Goal: Information Seeking & Learning: Check status

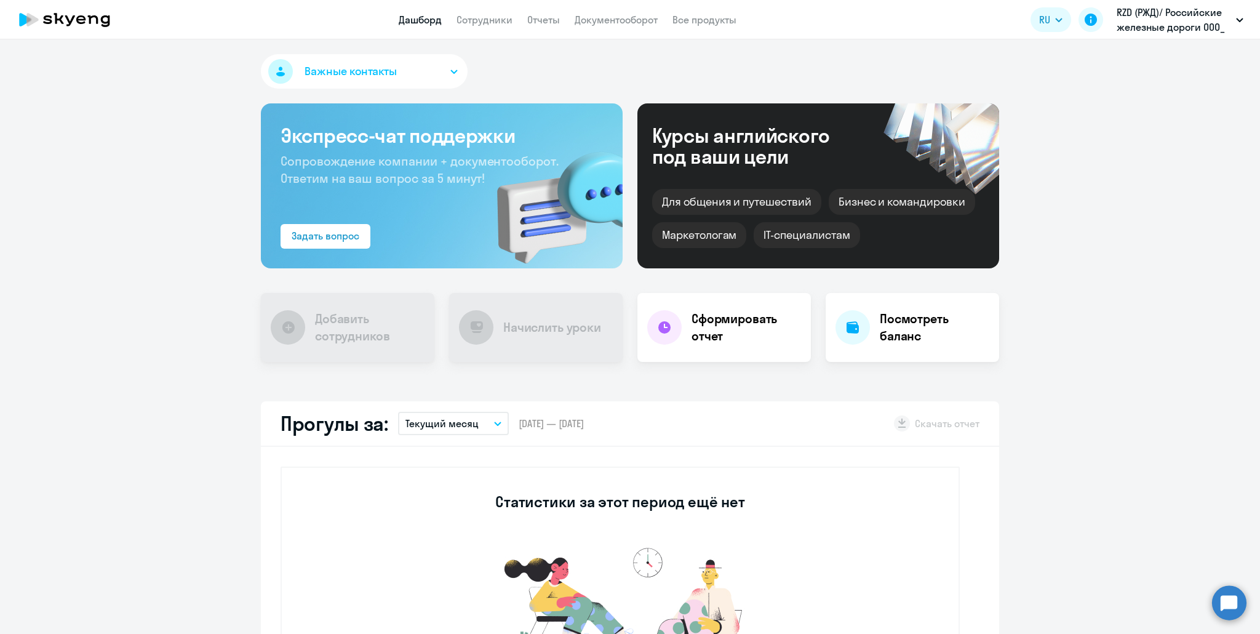
click at [486, 27] on app-header "Дашборд Сотрудники Отчеты Документооборот Все продукты Дашборд Сотрудники Отчет…" at bounding box center [630, 19] width 1260 height 39
click at [486, 25] on link "Сотрудники" at bounding box center [485, 20] width 56 height 12
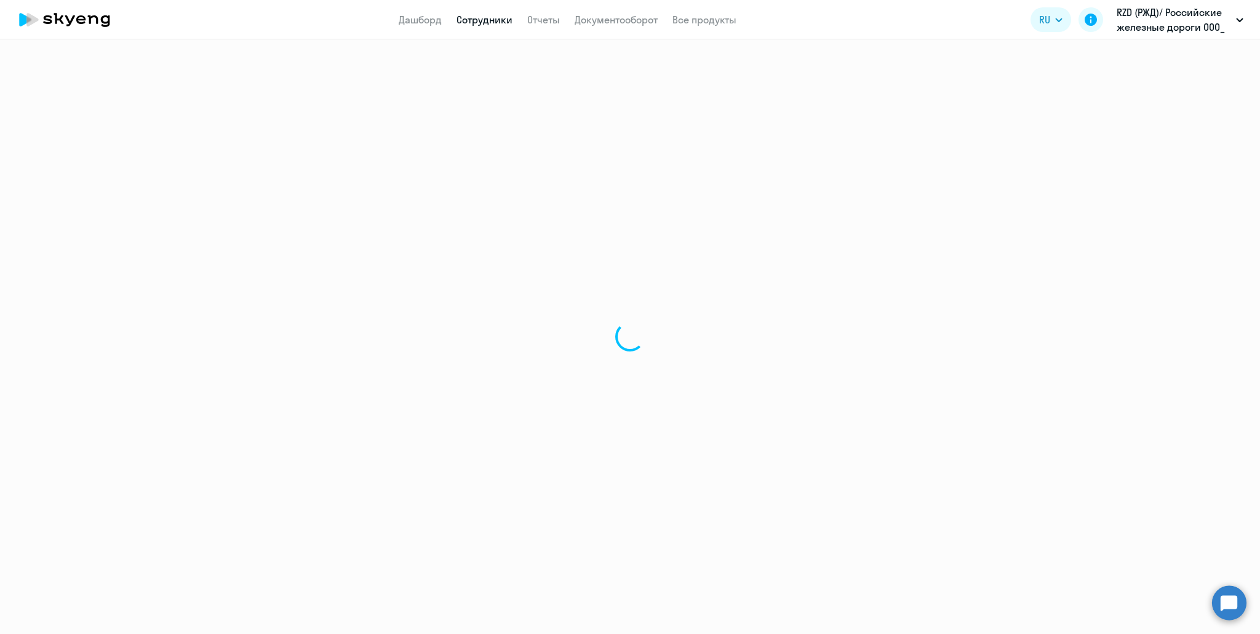
select select "30"
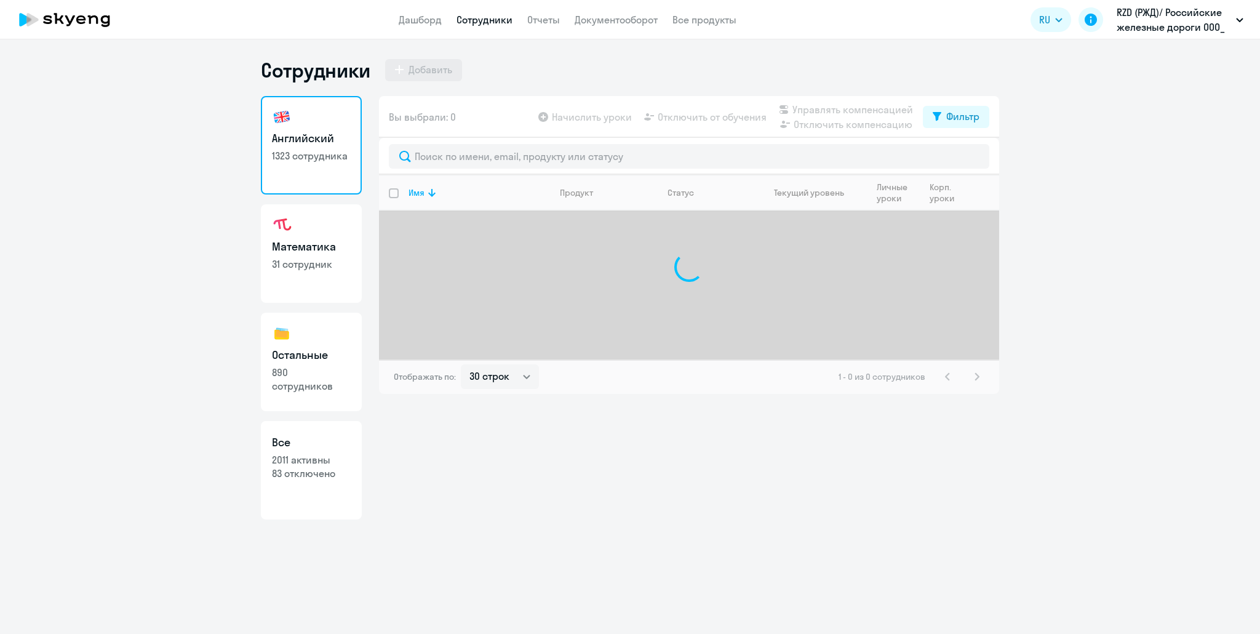
select select "30"
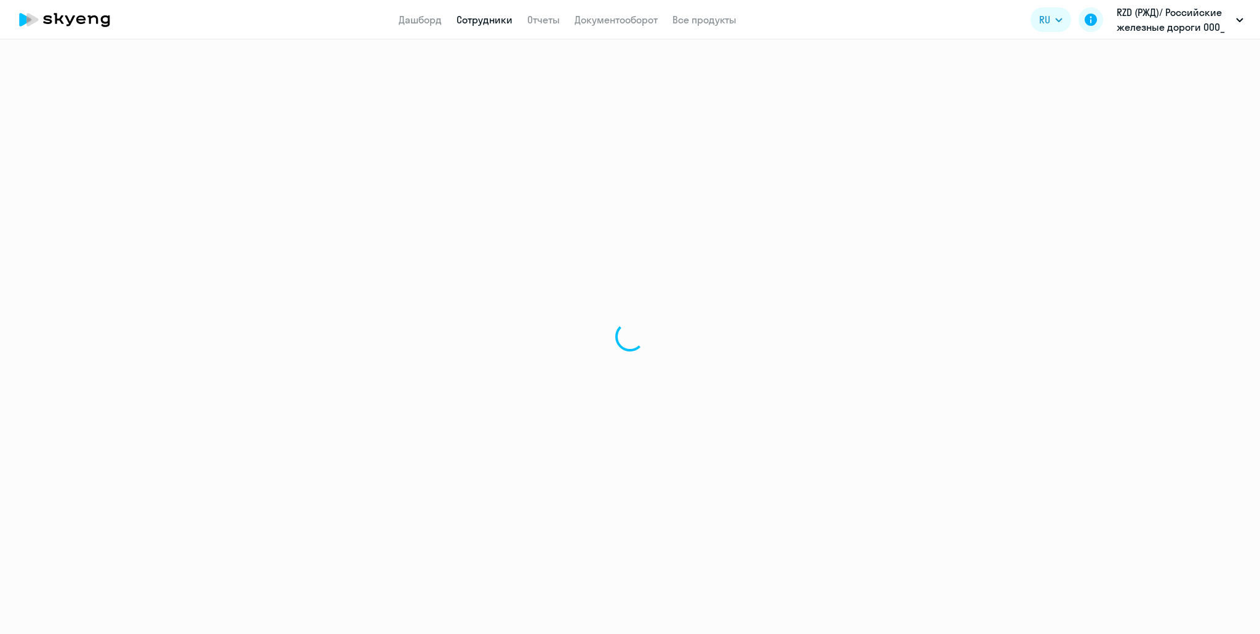
select select "30"
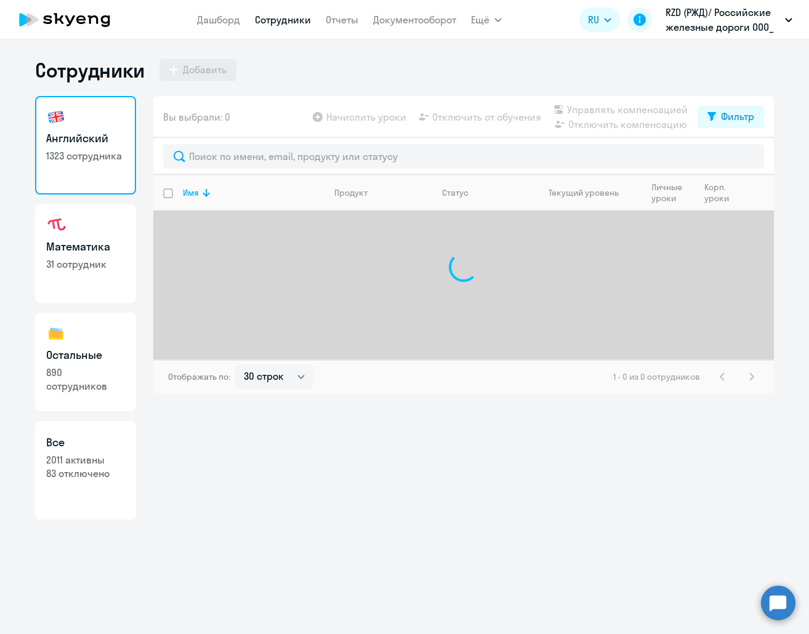
select select "30"
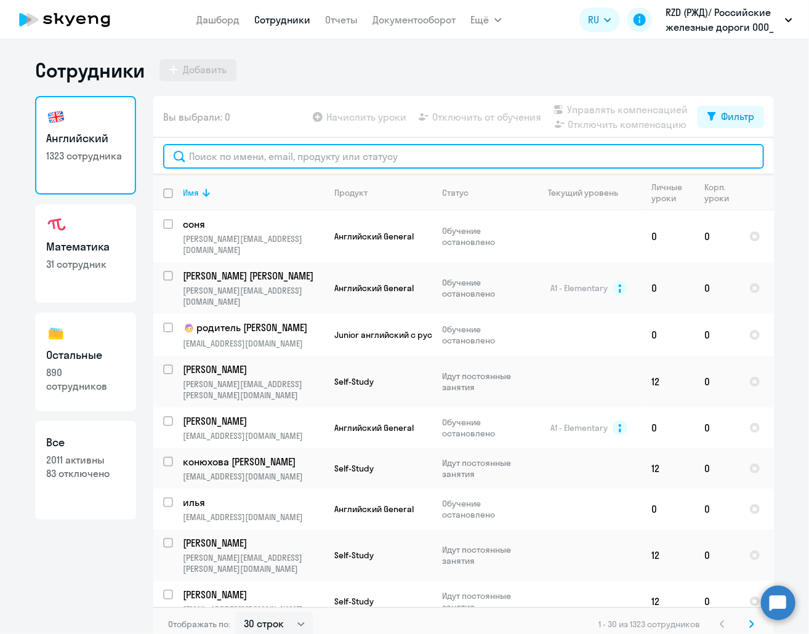
click at [313, 159] on input "text" at bounding box center [463, 156] width 601 height 25
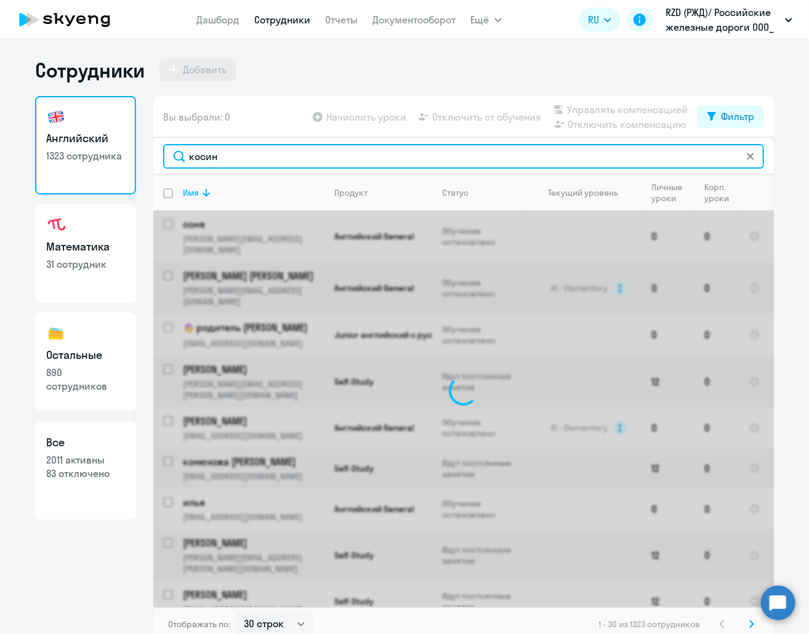
type input "косин"
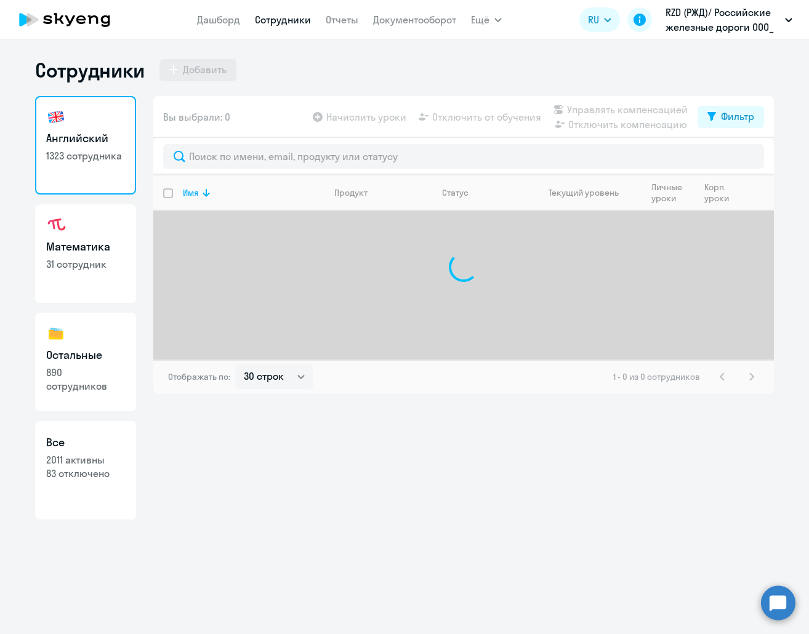
select select "30"
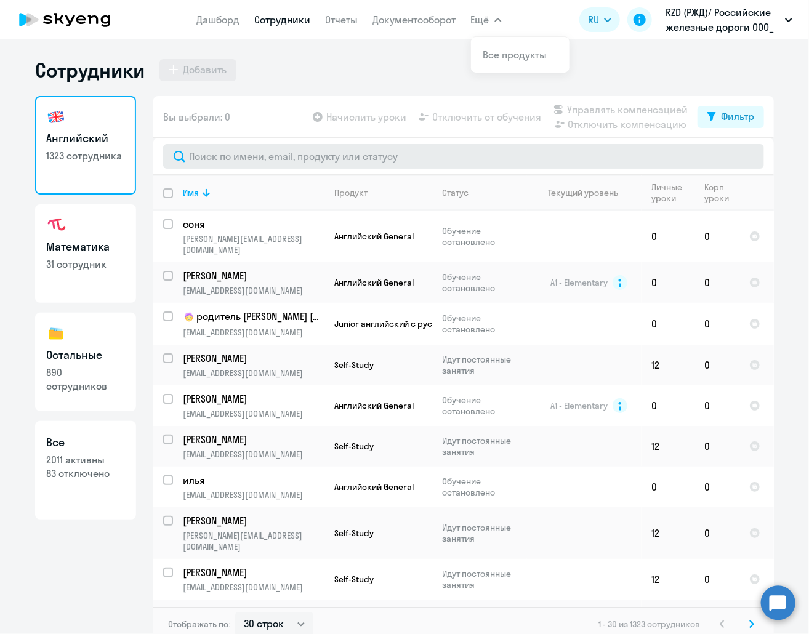
drag, startPoint x: 249, startPoint y: 143, endPoint x: 239, endPoint y: 166, distance: 24.5
click at [247, 146] on div at bounding box center [463, 156] width 601 height 25
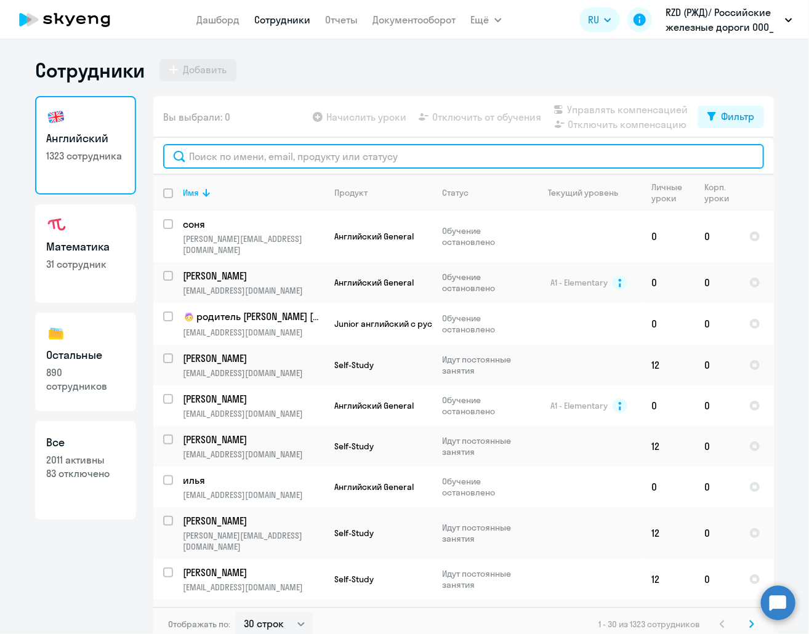
click at [238, 168] on input "text" at bounding box center [463, 156] width 601 height 25
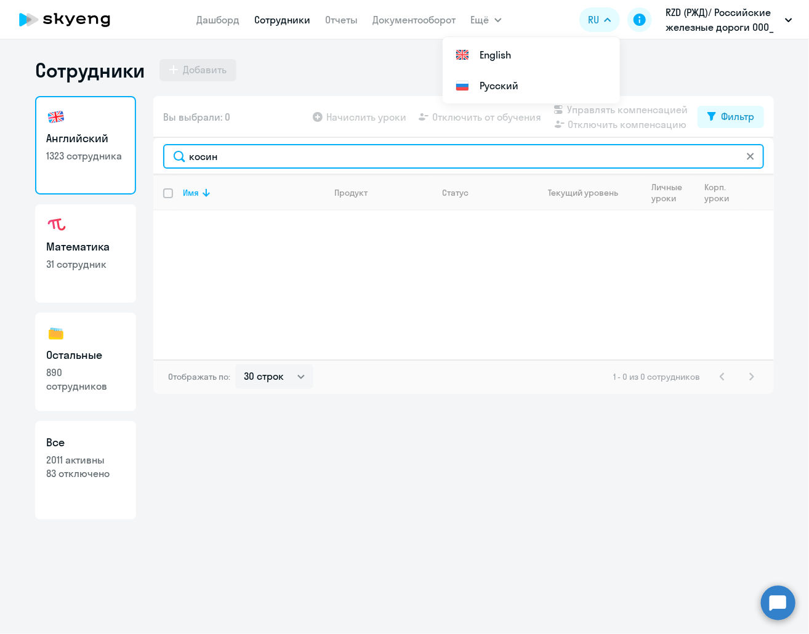
click at [205, 158] on input "косин" at bounding box center [463, 156] width 601 height 25
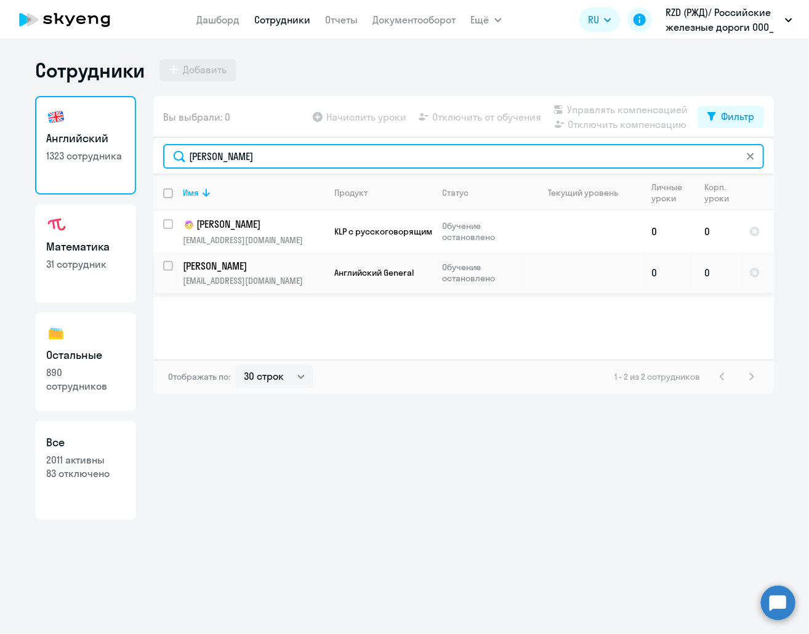
type input "костин"
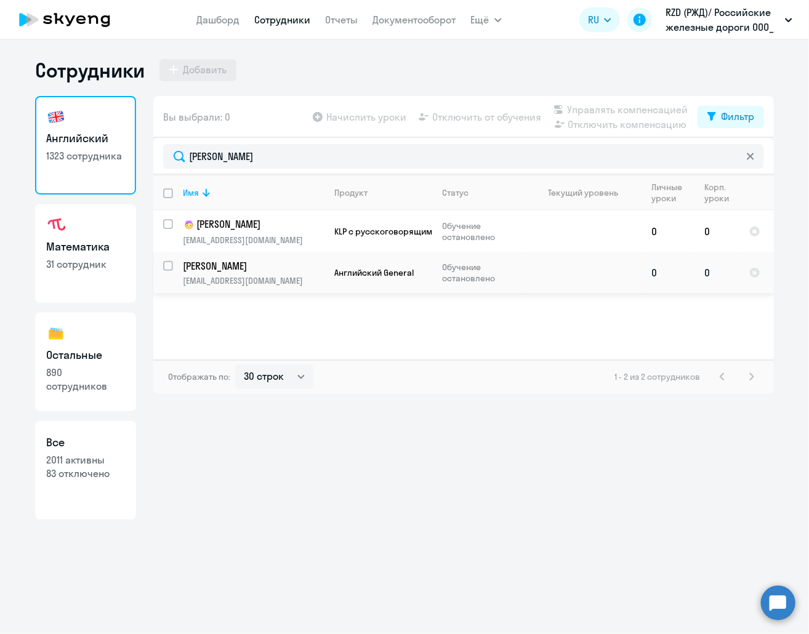
click at [224, 265] on p "Костин Сергей" at bounding box center [252, 266] width 139 height 14
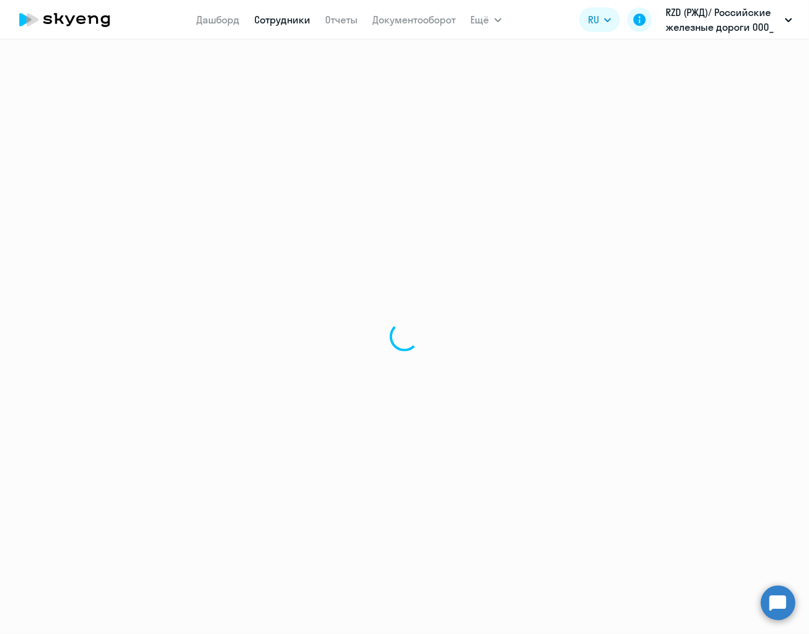
select select "english"
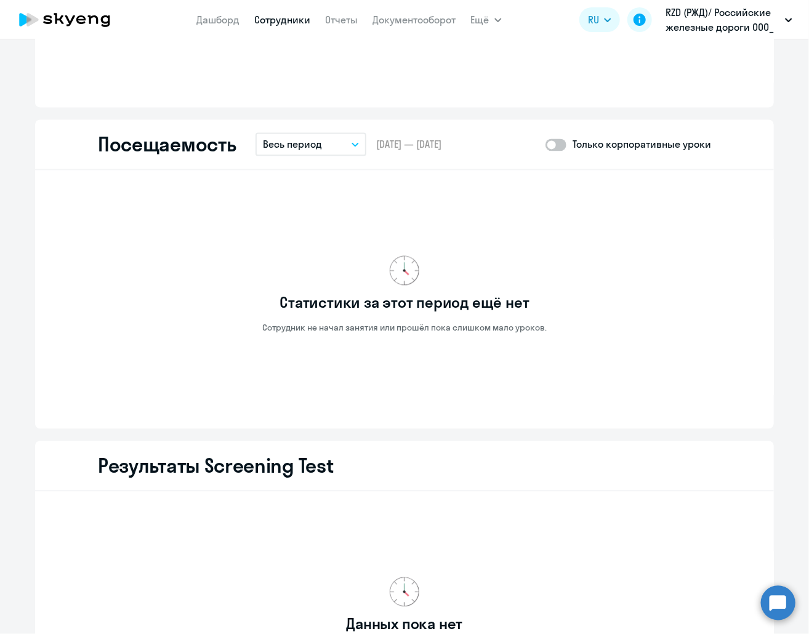
scroll to position [1169, 0]
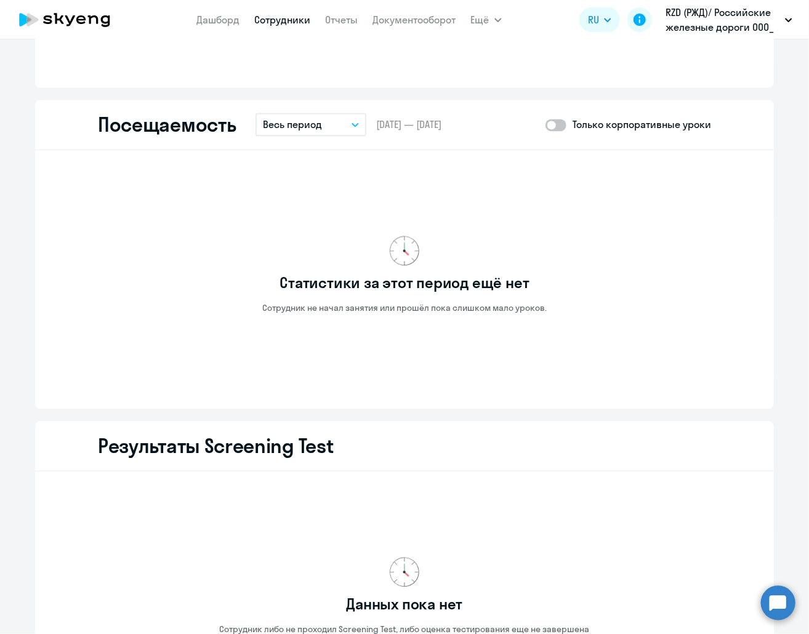
click at [304, 137] on div "Посещаемость Весь период – 25.03.2019 — 27.08.2025 Только корпоративные уроки" at bounding box center [404, 125] width 739 height 50
click at [303, 118] on p "Весь период" at bounding box center [292, 124] width 59 height 15
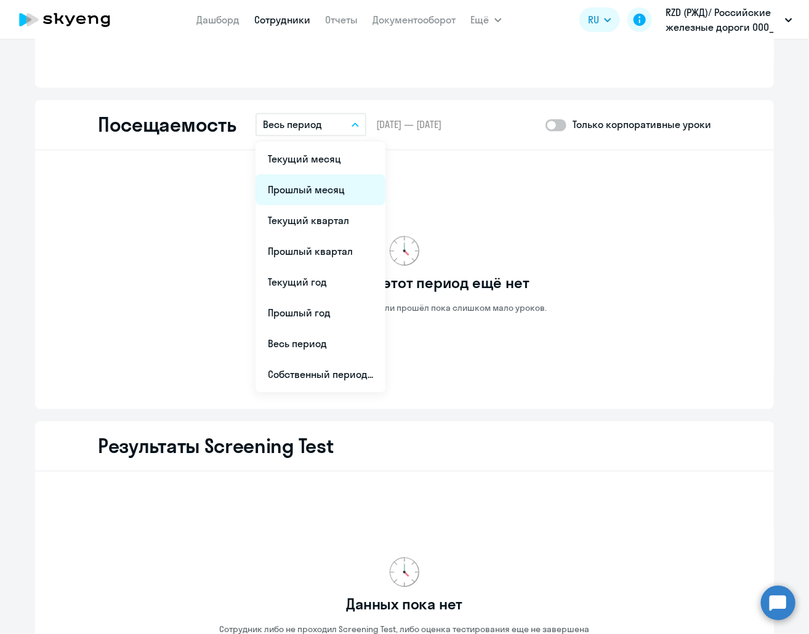
click at [304, 186] on li "Прошлый месяц" at bounding box center [320, 189] width 130 height 31
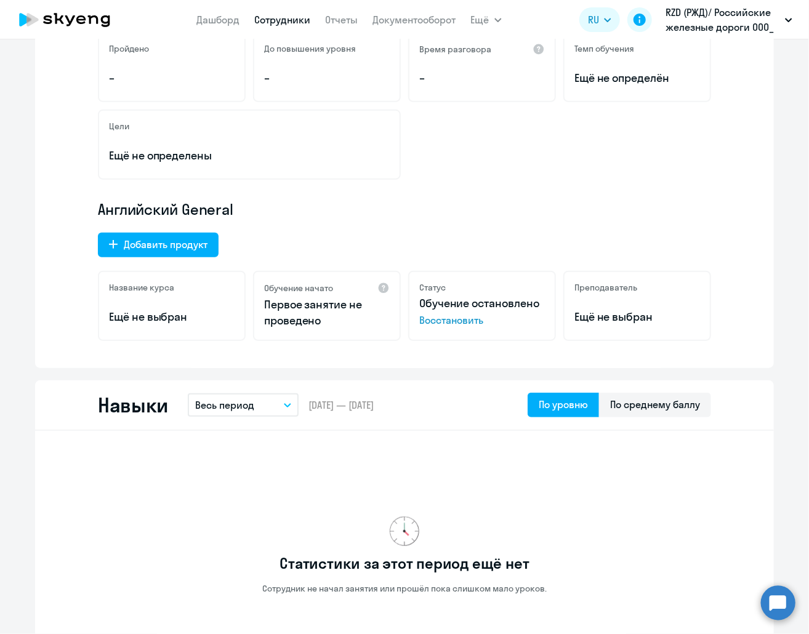
scroll to position [0, 0]
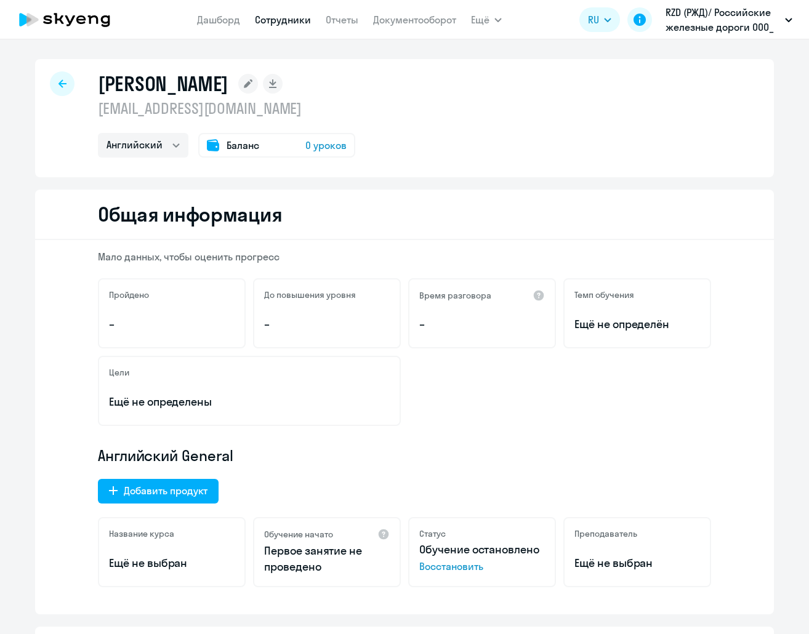
select select "english"
click at [66, 78] on div at bounding box center [62, 83] width 25 height 25
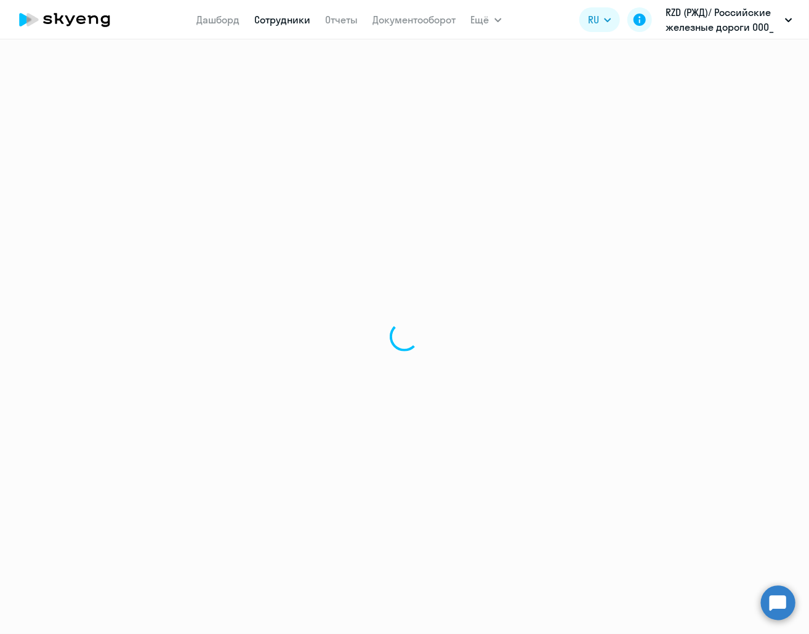
select select "30"
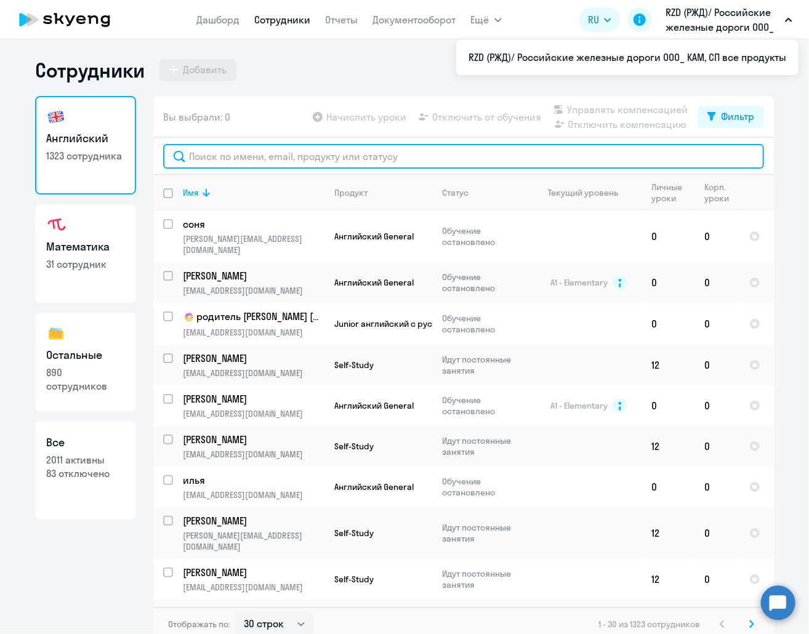
click at [214, 154] on input "text" at bounding box center [463, 156] width 601 height 25
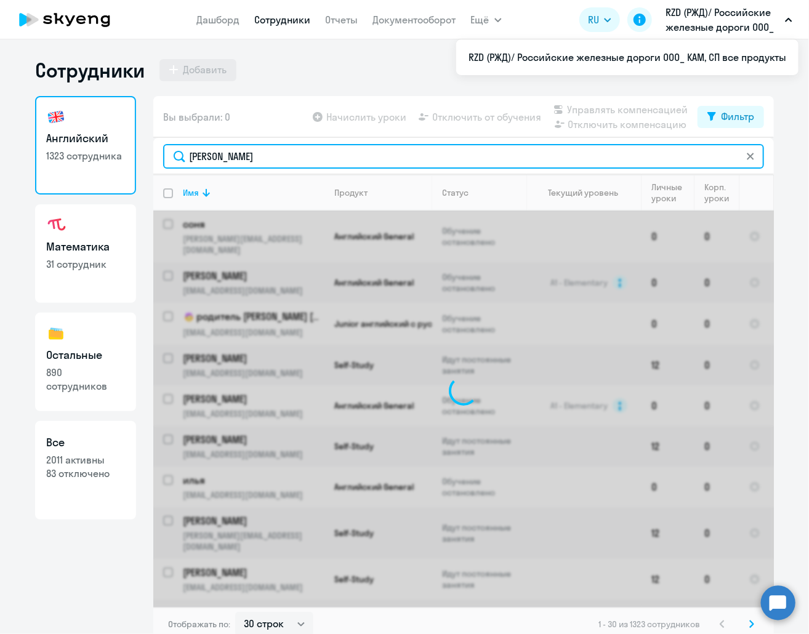
type input "костин"
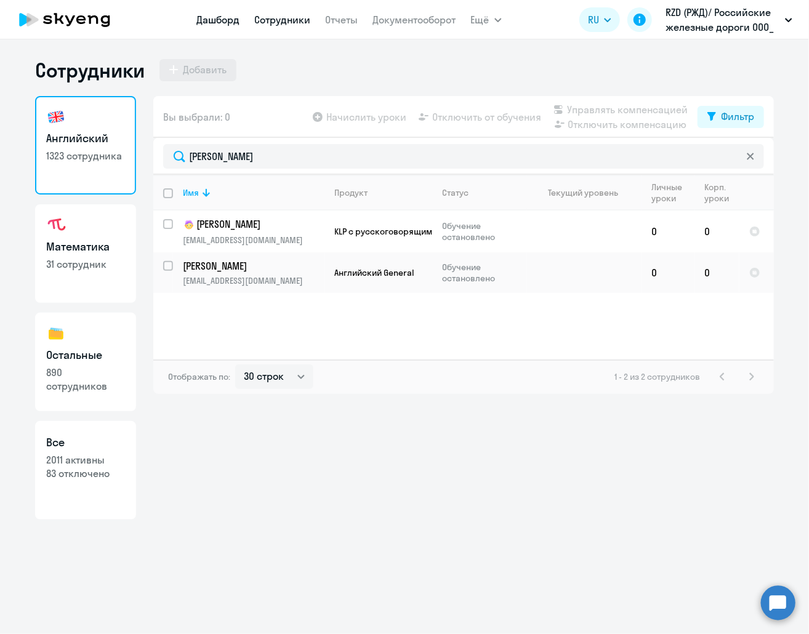
click at [230, 18] on link "Дашборд" at bounding box center [218, 20] width 43 height 12
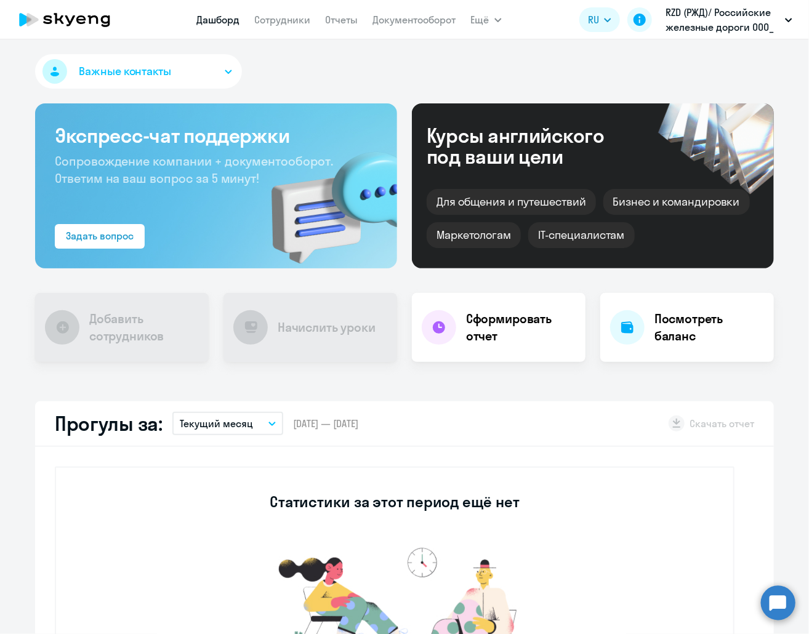
select select "30"
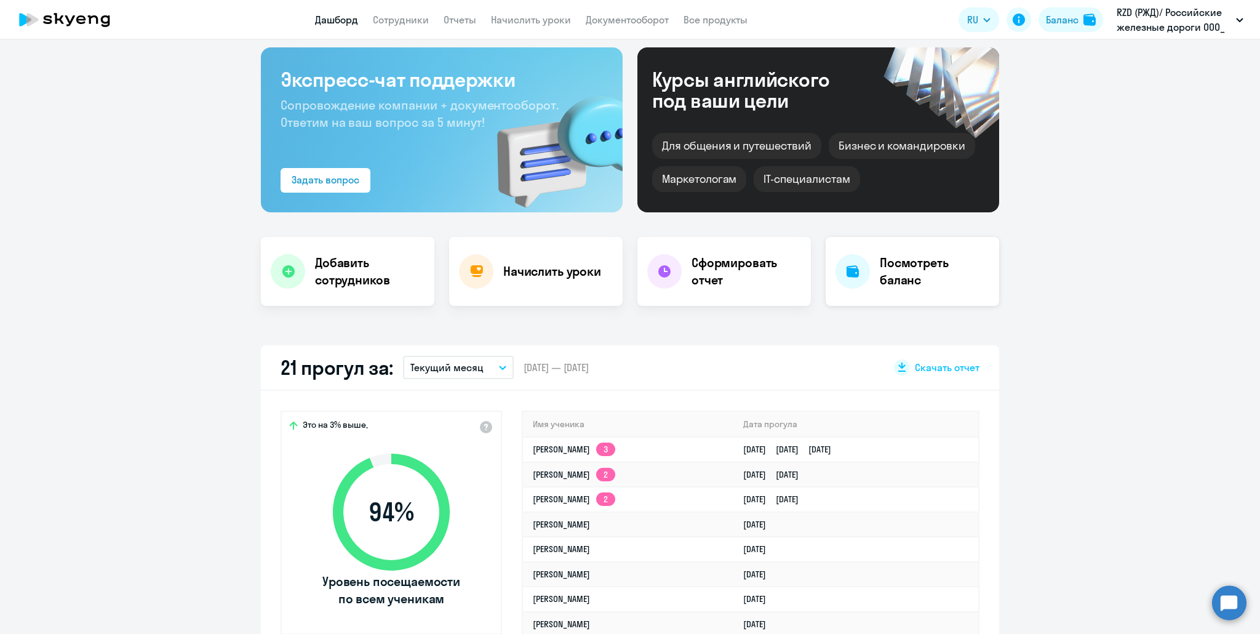
scroll to position [123, 0]
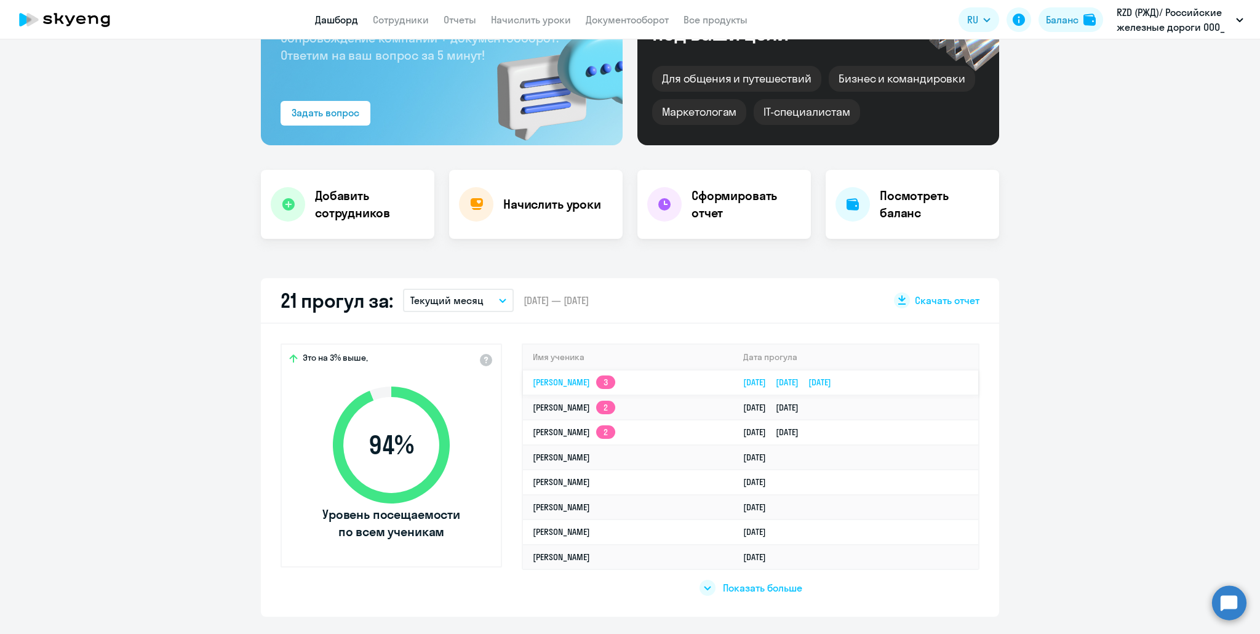
click at [559, 381] on link "[PERSON_NAME] 3" at bounding box center [574, 382] width 82 height 11
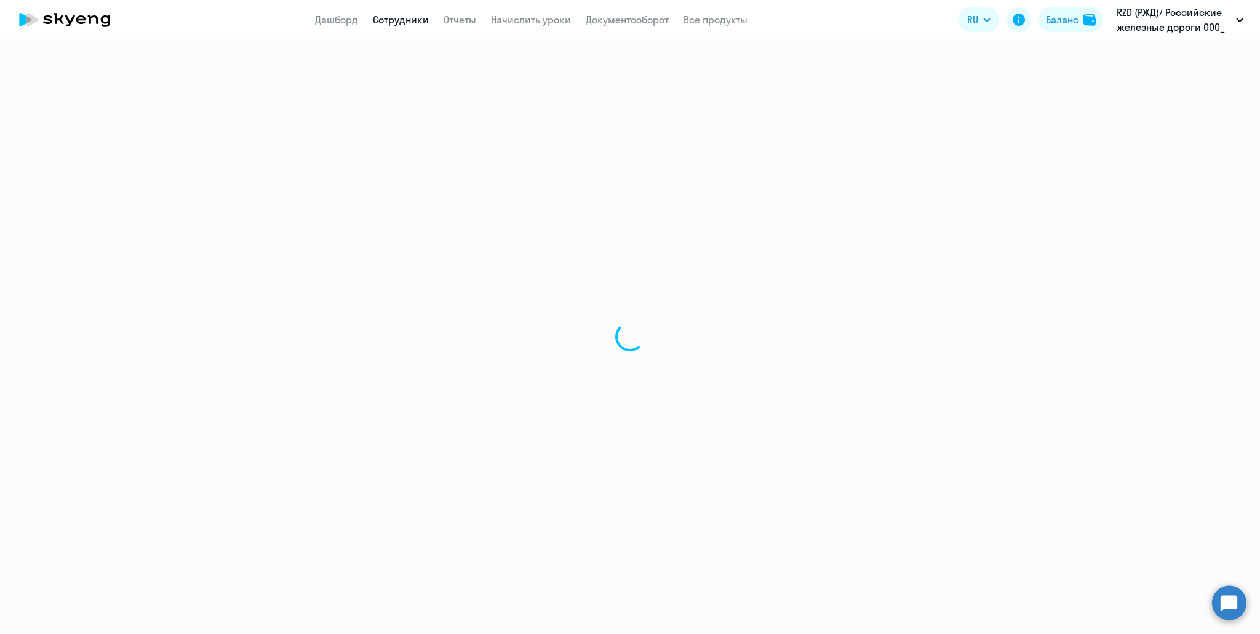
select select "english"
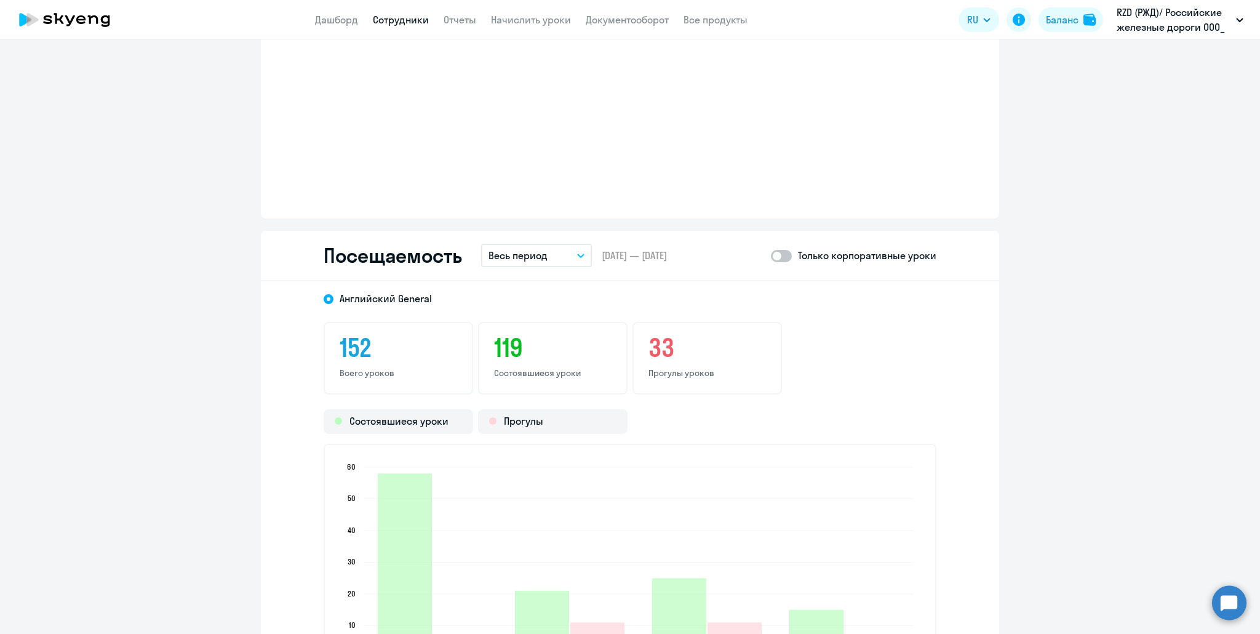
scroll to position [1416, 0]
click at [561, 256] on button "Весь период" at bounding box center [536, 254] width 111 height 23
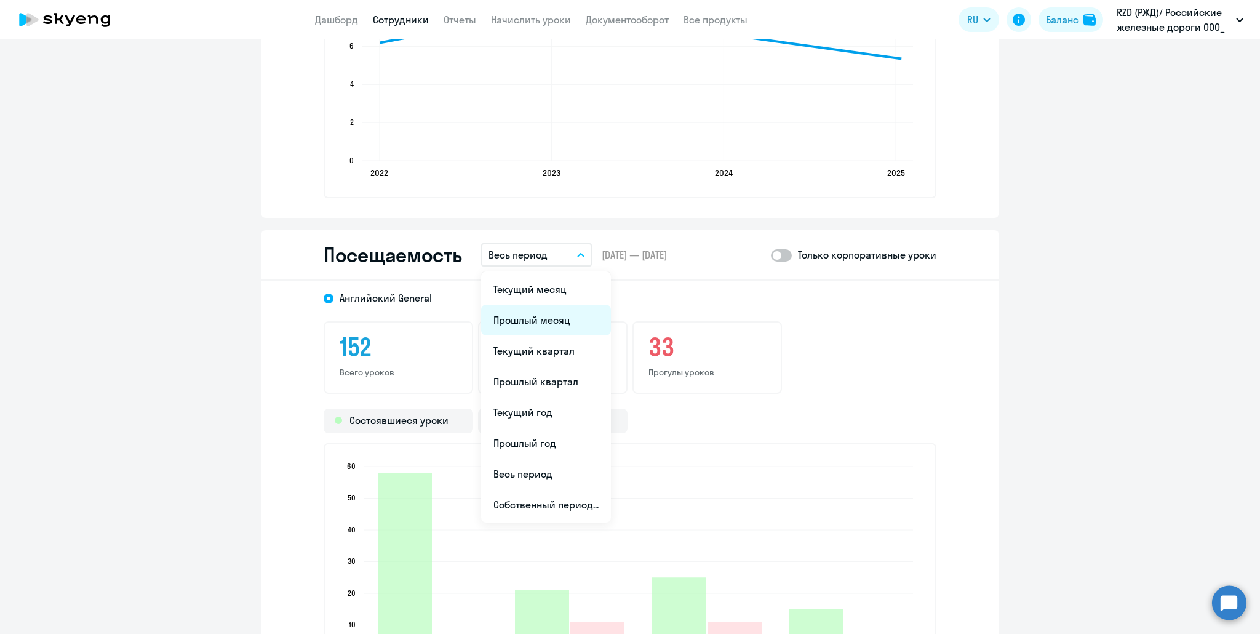
click at [533, 323] on li "Прошлый месяц" at bounding box center [546, 320] width 130 height 31
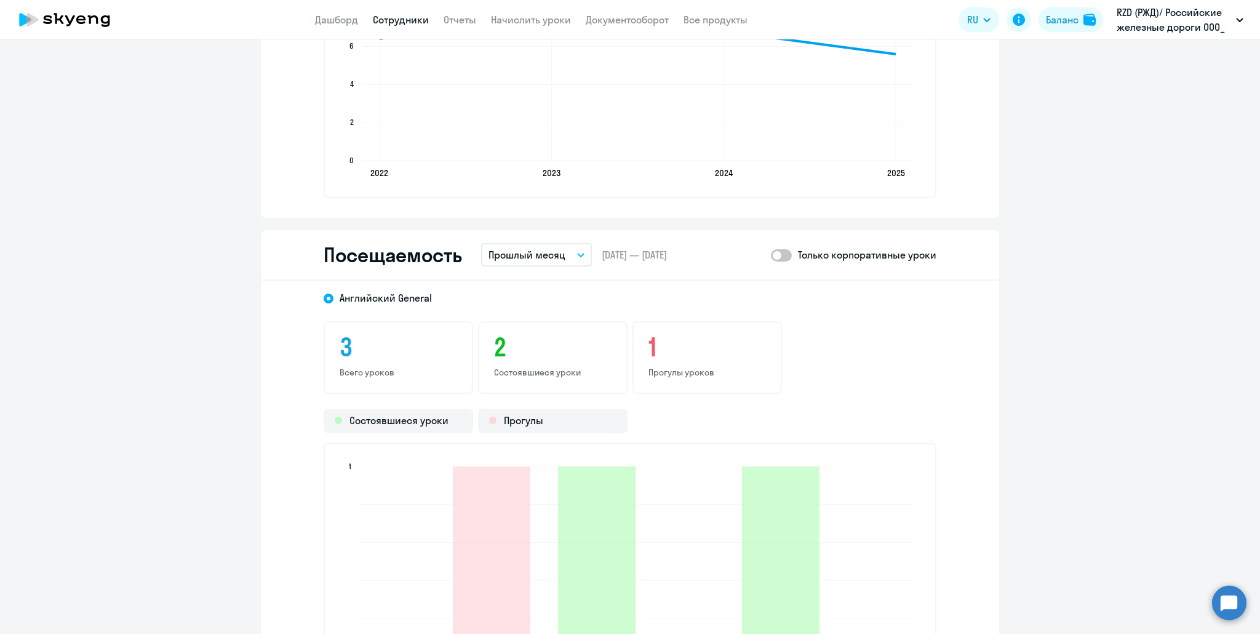
click at [534, 251] on p "Прошлый месяц" at bounding box center [527, 254] width 77 height 15
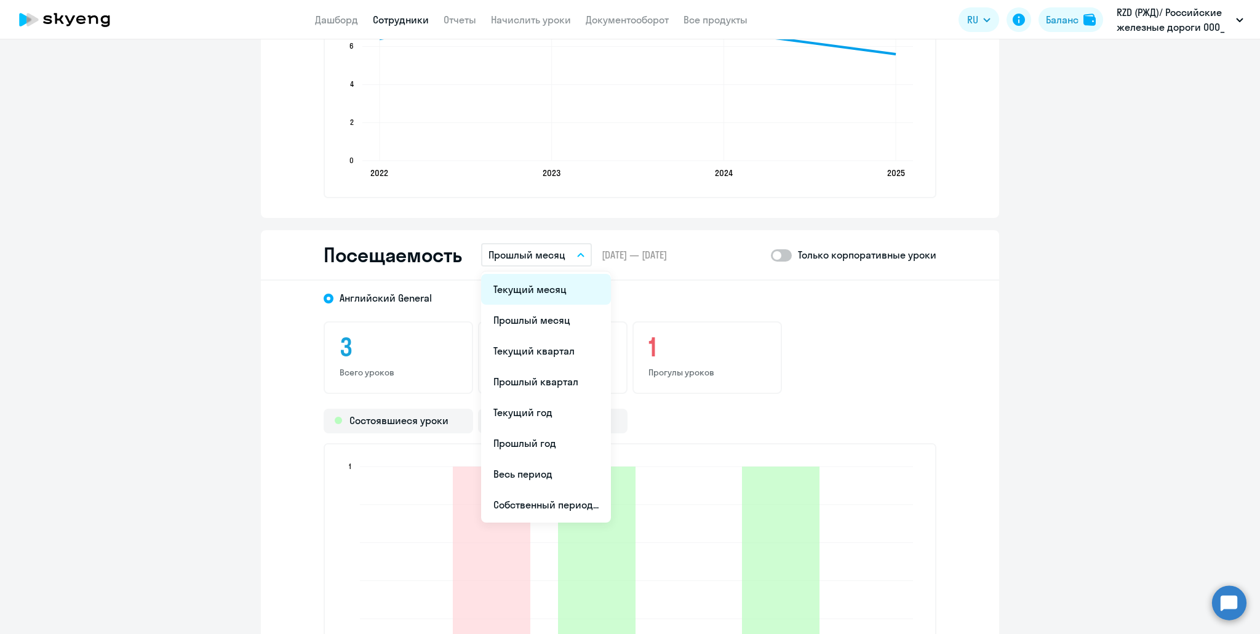
click at [517, 287] on li "Текущий месяц" at bounding box center [546, 289] width 130 height 31
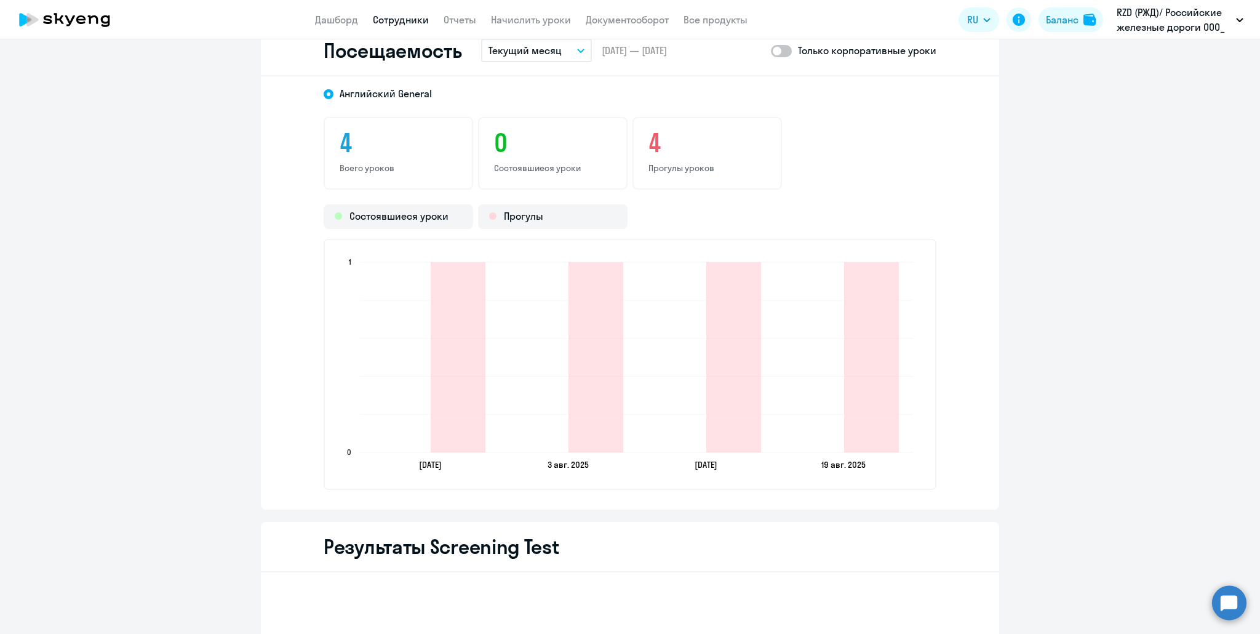
scroll to position [1600, 0]
